Goal: Transaction & Acquisition: Purchase product/service

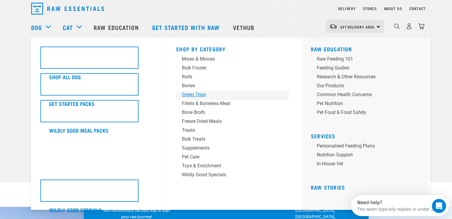
scroll to position [30, 0]
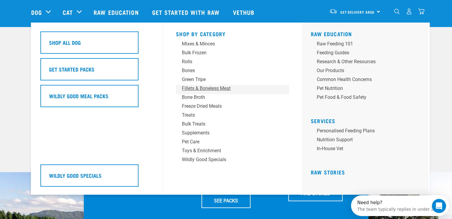
click at [211, 86] on div "Fillets & Boneless Meat" at bounding box center [228, 88] width 93 height 7
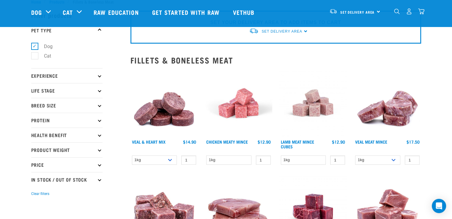
scroll to position [30, 0]
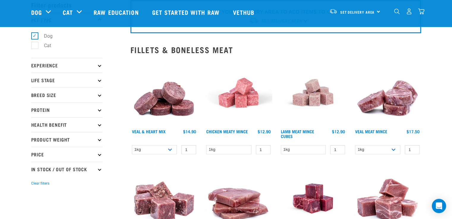
click at [99, 109] on icon at bounding box center [99, 109] width 3 height 3
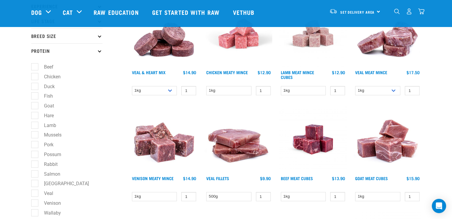
scroll to position [89, 0]
click at [35, 173] on label "Salmon" at bounding box center [48, 173] width 28 height 7
click at [35, 173] on input "Salmon" at bounding box center [33, 173] width 4 height 4
checkbox input "true"
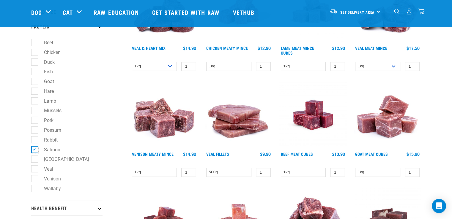
scroll to position [148, 0]
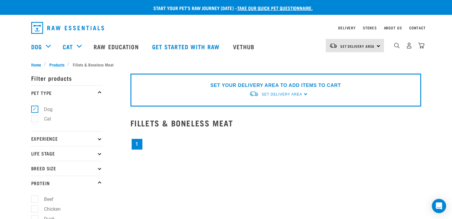
click at [133, 139] on link "1" at bounding box center [137, 144] width 11 height 11
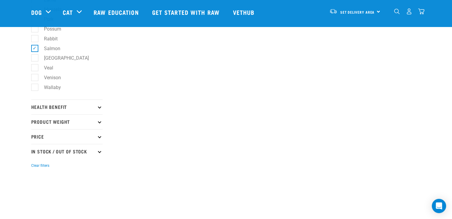
scroll to position [238, 0]
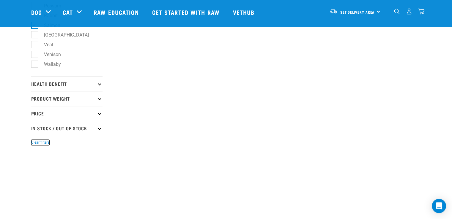
drag, startPoint x: 35, startPoint y: 142, endPoint x: 39, endPoint y: 141, distance: 4.2
click at [35, 142] on button "Clear filters" at bounding box center [40, 142] width 18 height 5
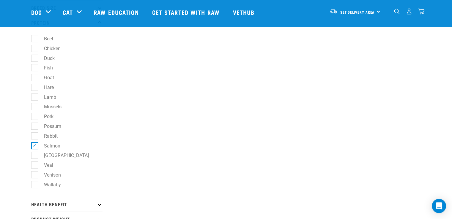
scroll to position [0, 0]
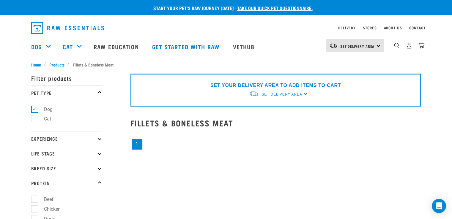
click at [377, 45] on div "Set Delivery Area North Island South Island" at bounding box center [354, 45] width 58 height 13
click at [356, 75] on link "[GEOGRAPHIC_DATA]" at bounding box center [353, 75] width 57 height 13
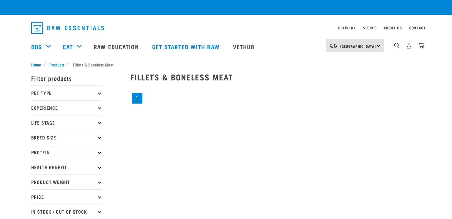
checkbox input "true"
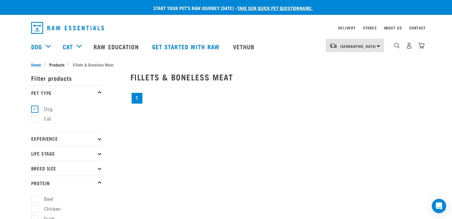
click at [59, 63] on span "Products" at bounding box center [56, 64] width 15 height 6
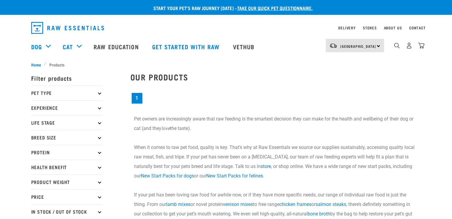
click at [35, 64] on span "Home" at bounding box center [36, 64] width 10 height 6
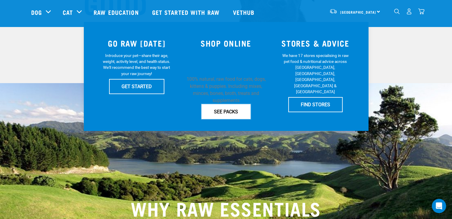
click at [229, 109] on link "SEE PACKS" at bounding box center [225, 111] width 49 height 15
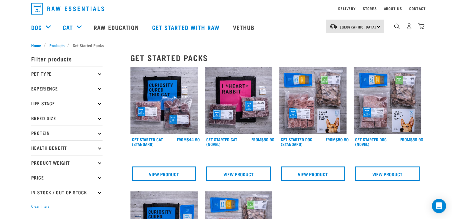
scroll to position [30, 0]
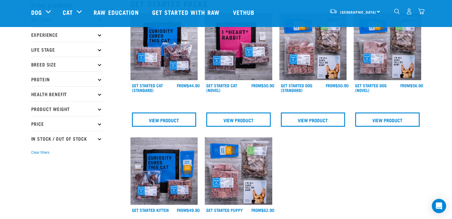
click at [97, 77] on p "Protein" at bounding box center [66, 79] width 71 height 15
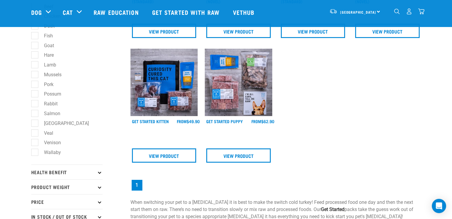
scroll to position [119, 0]
click at [34, 114] on label "Salmon" at bounding box center [48, 113] width 28 height 7
click at [33, 114] on input "Salmon" at bounding box center [33, 112] width 4 height 4
checkbox input "true"
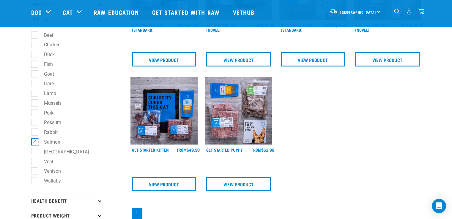
scroll to position [30, 0]
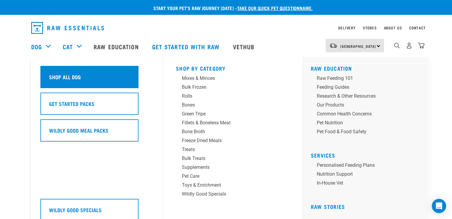
click at [59, 73] on div "Shop All Dog" at bounding box center [89, 77] width 98 height 22
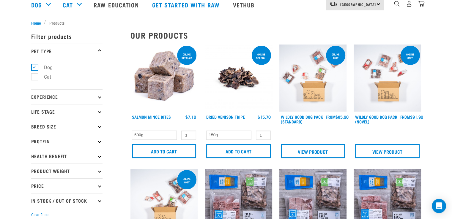
scroll to position [89, 0]
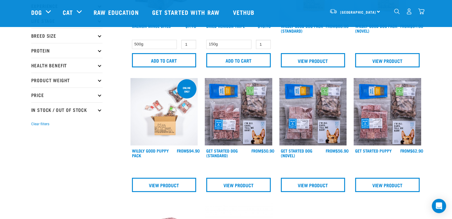
click at [100, 49] on p "Protein" at bounding box center [66, 50] width 71 height 15
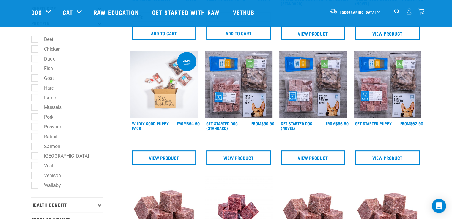
scroll to position [148, 0]
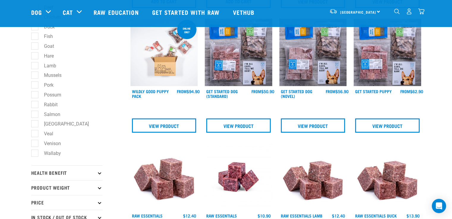
click at [34, 115] on label "Salmon" at bounding box center [48, 114] width 28 height 7
click at [33, 115] on input "Salmon" at bounding box center [33, 113] width 4 height 4
checkbox input "true"
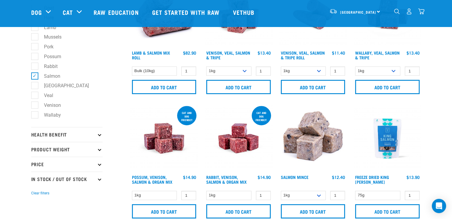
scroll to position [208, 0]
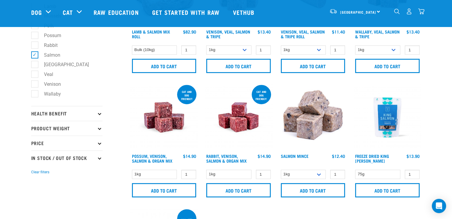
click at [305, 120] on img at bounding box center [312, 117] width 67 height 67
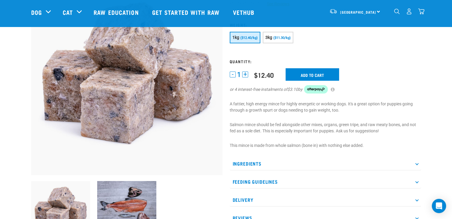
scroll to position [30, 0]
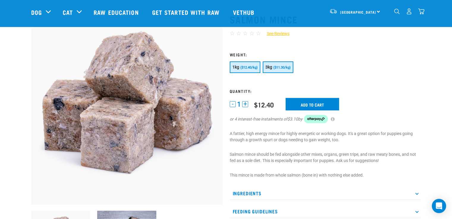
click at [279, 66] on span "($11.30/kg)" at bounding box center [281, 68] width 17 height 4
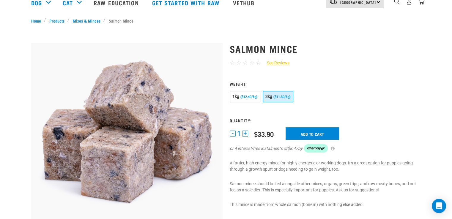
scroll to position [0, 0]
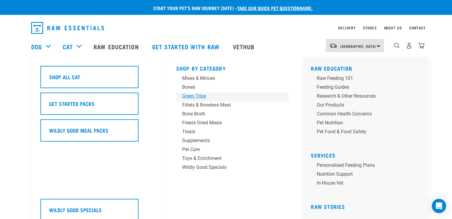
click at [192, 96] on div "Green Tripe" at bounding box center [228, 96] width 93 height 7
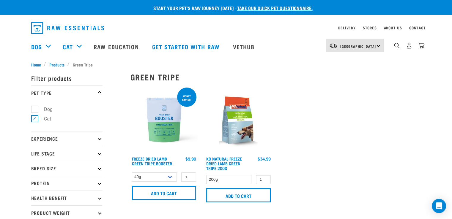
click at [34, 108] on label "Dog" at bounding box center [44, 109] width 20 height 7
click at [34, 108] on input "Dog" at bounding box center [33, 108] width 4 height 4
checkbox input "true"
click at [34, 119] on label "Cat" at bounding box center [43, 118] width 19 height 7
click at [34, 119] on input "Cat" at bounding box center [33, 118] width 4 height 4
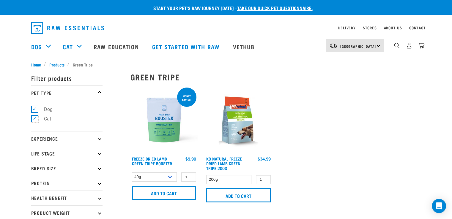
checkbox input "false"
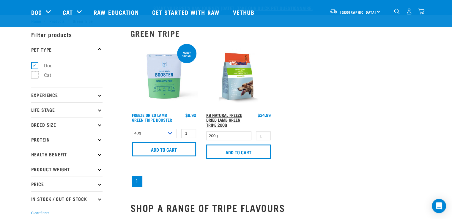
scroll to position [59, 0]
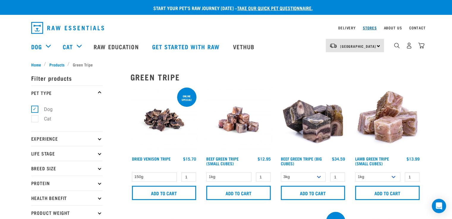
click at [373, 27] on link "Stores" at bounding box center [370, 28] width 14 height 2
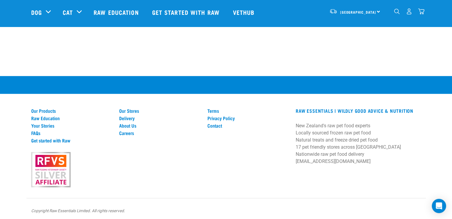
scroll to position [499, 0]
